Goal: Task Accomplishment & Management: Use online tool/utility

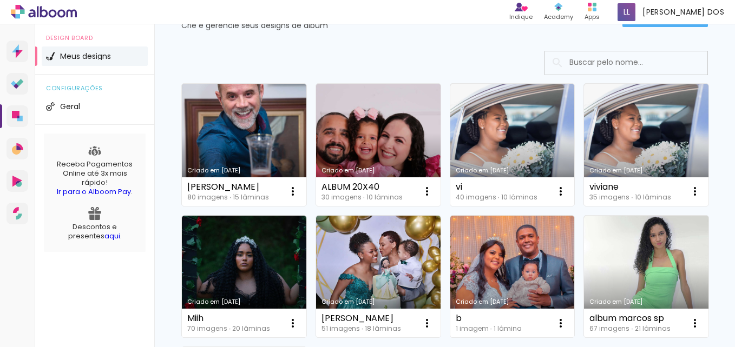
scroll to position [11, 0]
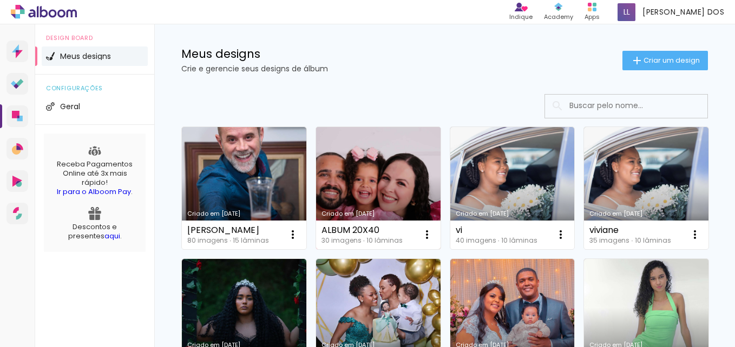
click at [410, 162] on link "Criado em [DATE]" at bounding box center [378, 188] width 124 height 122
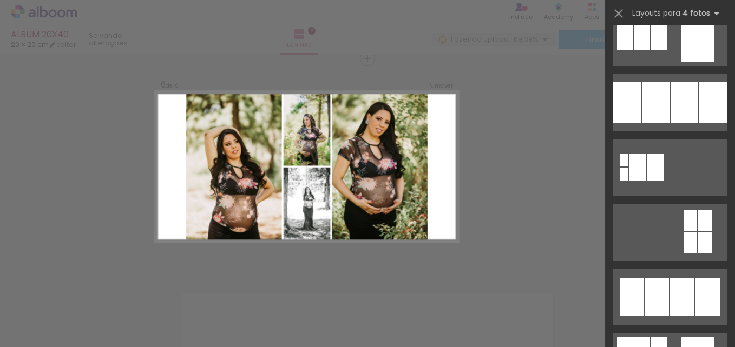
scroll to position [846, 0]
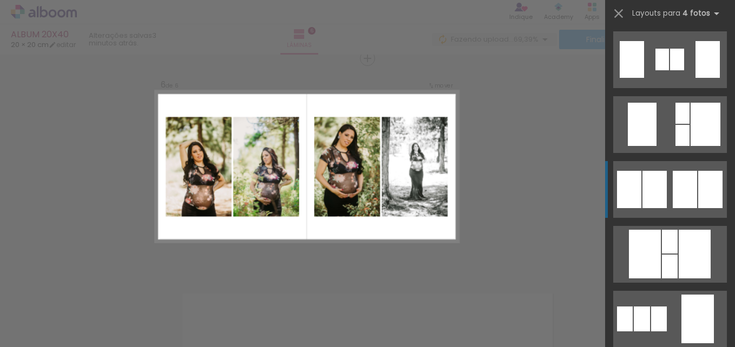
click at [662, 197] on div at bounding box center [654, 189] width 24 height 37
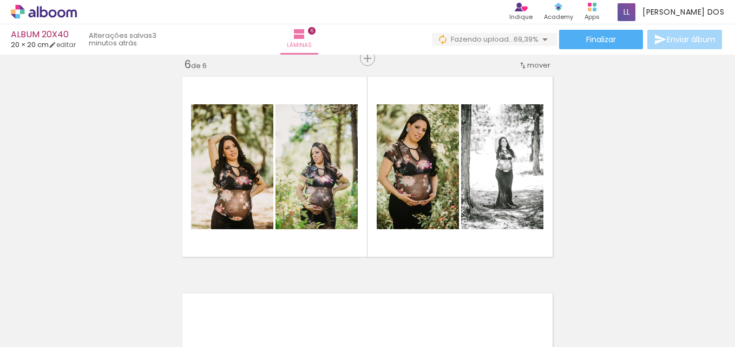
scroll to position [889, 0]
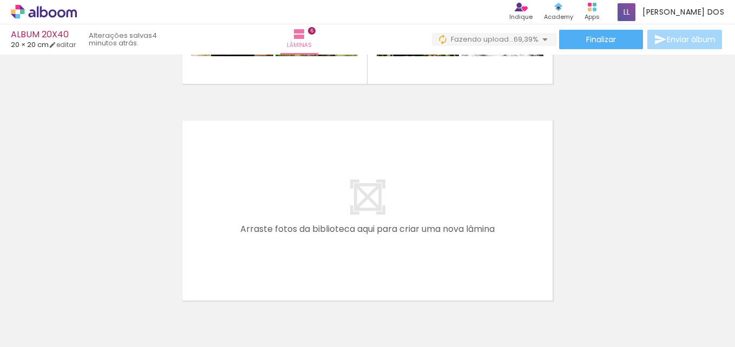
scroll to position [0, 1337]
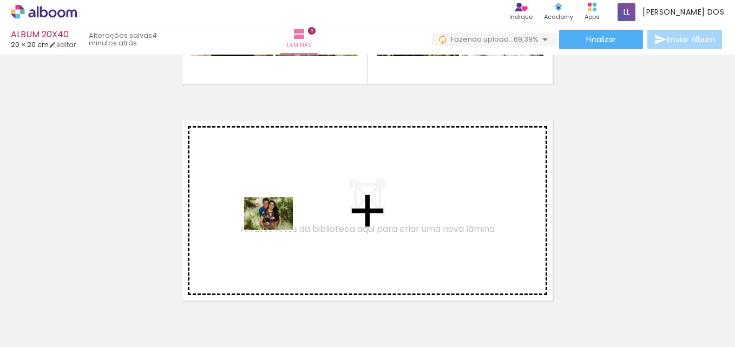
drag, startPoint x: 221, startPoint y: 304, endPoint x: 276, endPoint y: 230, distance: 92.0
click at [276, 230] on quentale-workspace at bounding box center [367, 173] width 735 height 347
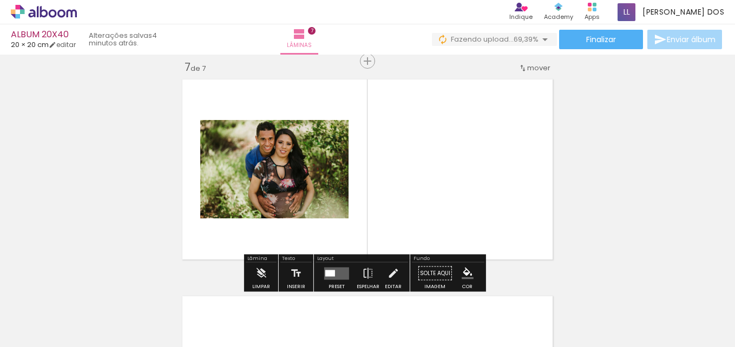
scroll to position [1316, 0]
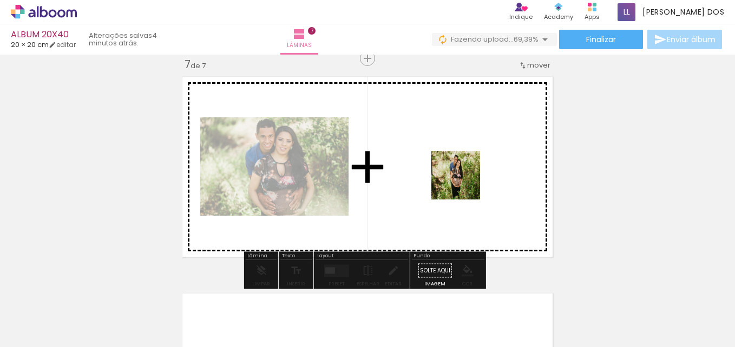
drag, startPoint x: 297, startPoint y: 307, endPoint x: 476, endPoint y: 174, distance: 223.0
click at [476, 174] on quentale-workspace at bounding box center [367, 173] width 735 height 347
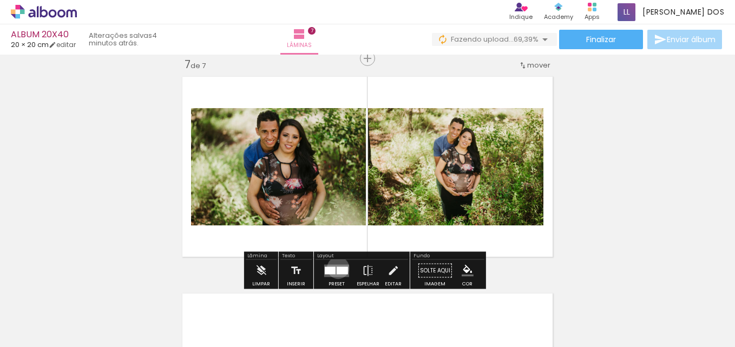
click at [337, 268] on div at bounding box center [342, 271] width 11 height 8
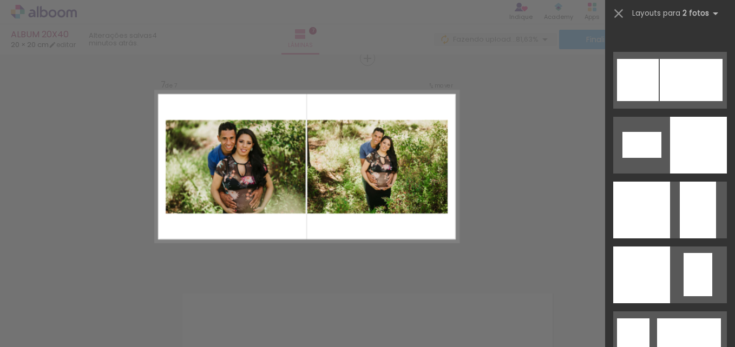
scroll to position [1691, 0]
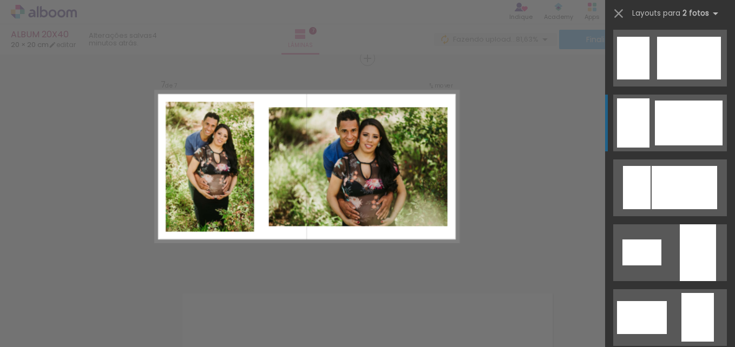
click at [667, 130] on div at bounding box center [689, 123] width 68 height 45
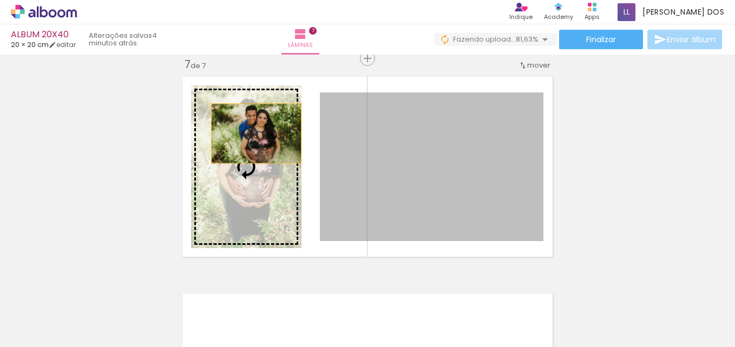
drag, startPoint x: 417, startPoint y: 157, endPoint x: 252, endPoint y: 134, distance: 167.2
click at [0, 0] on slot at bounding box center [0, 0] width 0 height 0
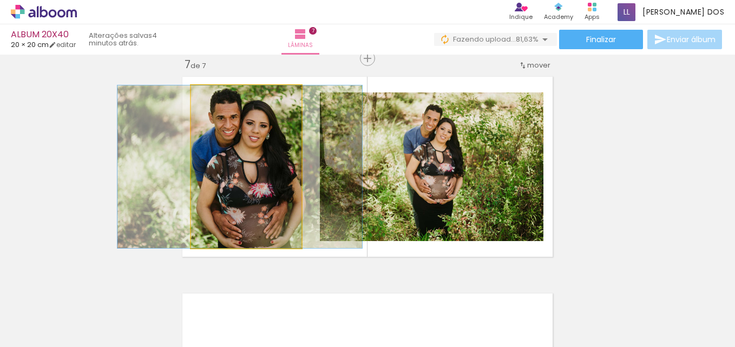
drag, startPoint x: 222, startPoint y: 179, endPoint x: 216, endPoint y: 179, distance: 6.5
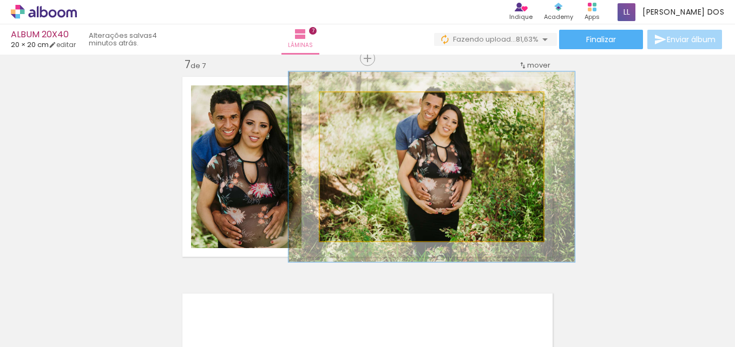
drag, startPoint x: 346, startPoint y: 103, endPoint x: 357, endPoint y: 102, distance: 10.3
click at [357, 102] on div at bounding box center [355, 103] width 17 height 17
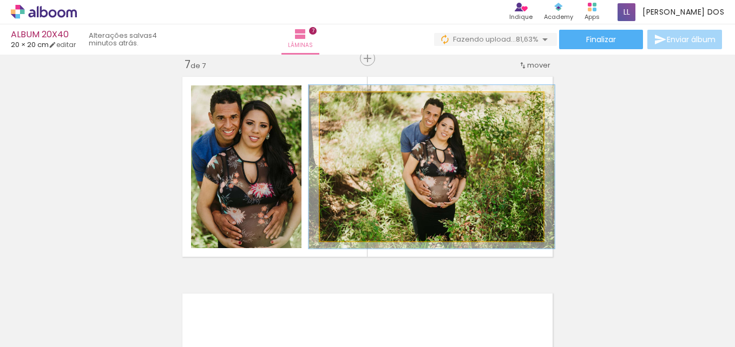
drag, startPoint x: 358, startPoint y: 101, endPoint x: 351, endPoint y: 104, distance: 7.5
type paper-slider "111"
click at [351, 104] on div at bounding box center [349, 103] width 17 height 17
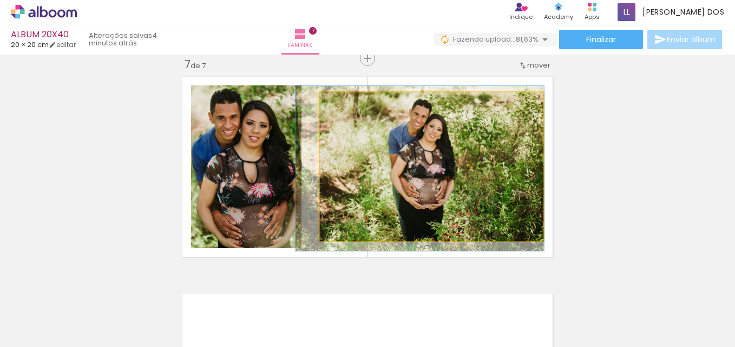
drag, startPoint x: 454, startPoint y: 155, endPoint x: 442, endPoint y: 157, distance: 12.0
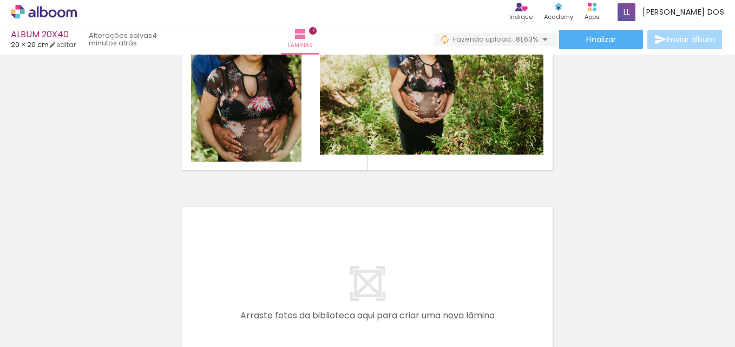
scroll to position [1424, 0]
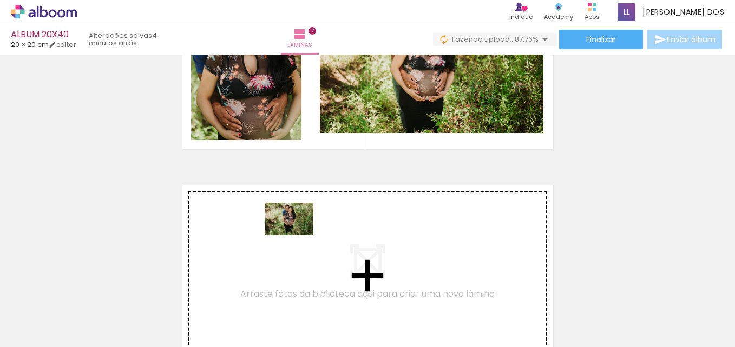
drag, startPoint x: 272, startPoint y: 314, endPoint x: 297, endPoint y: 235, distance: 82.5
click at [297, 235] on quentale-workspace at bounding box center [367, 173] width 735 height 347
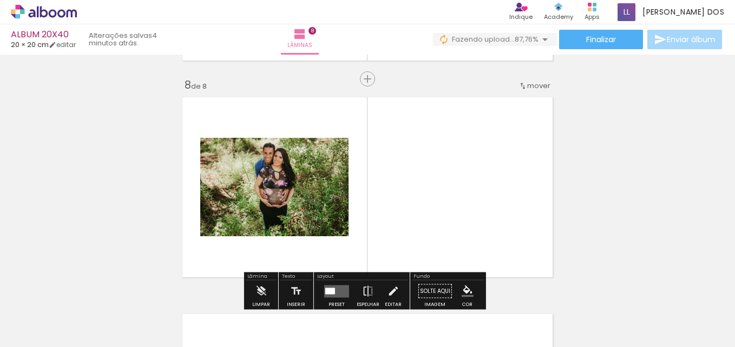
scroll to position [1533, 0]
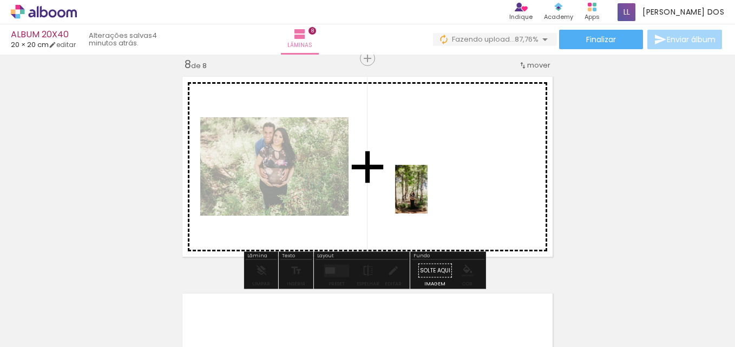
drag, startPoint x: 333, startPoint y: 305, endPoint x: 427, endPoint y: 197, distance: 143.4
click at [427, 197] on quentale-workspace at bounding box center [367, 173] width 735 height 347
